Goal: Navigation & Orientation: Go to known website

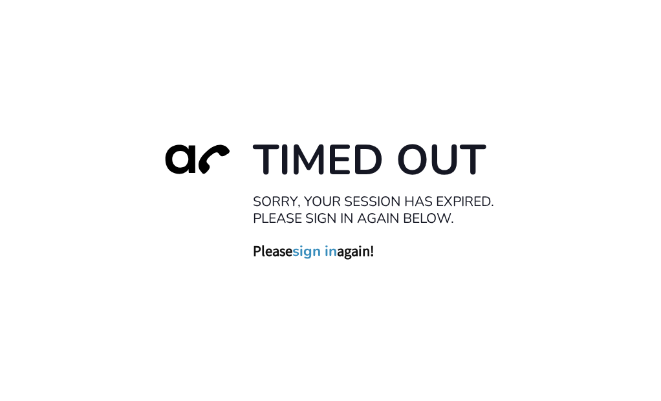
click at [311, 248] on link "sign in" at bounding box center [314, 250] width 45 height 18
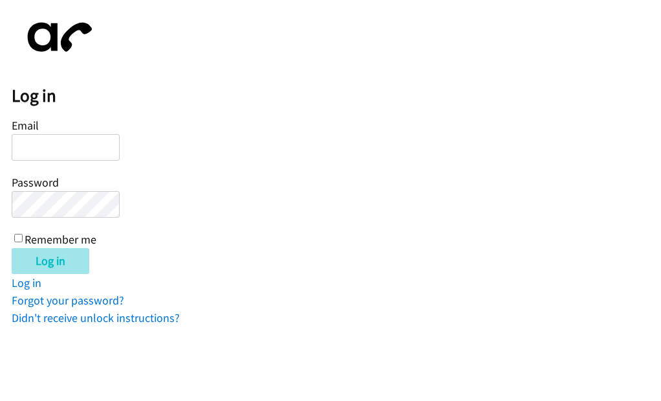
type input "[EMAIL_ADDRESS][DOMAIN_NAME]"
click at [58, 263] on input "Log in" at bounding box center [51, 261] width 78 height 26
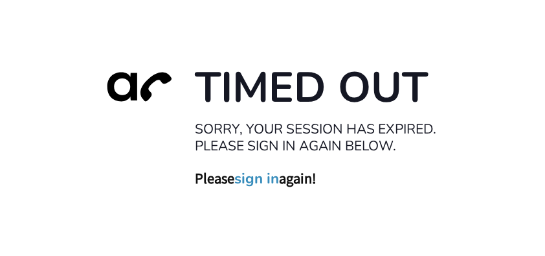
click at [271, 175] on link "sign in" at bounding box center [256, 178] width 45 height 18
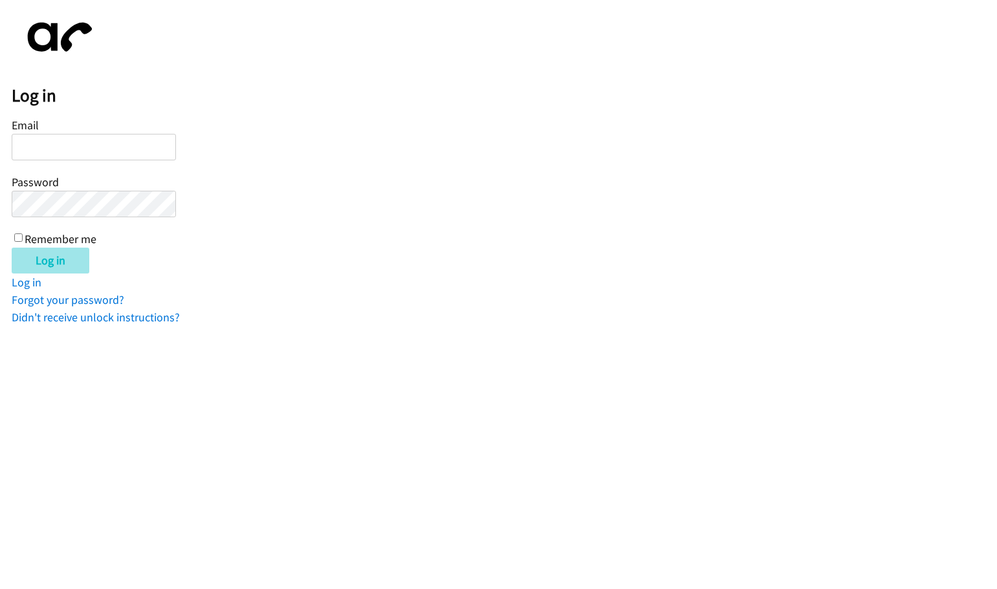
type input "[EMAIL_ADDRESS][DOMAIN_NAME]"
click at [49, 255] on input "Log in" at bounding box center [51, 261] width 78 height 26
